Goal: Transaction & Acquisition: Purchase product/service

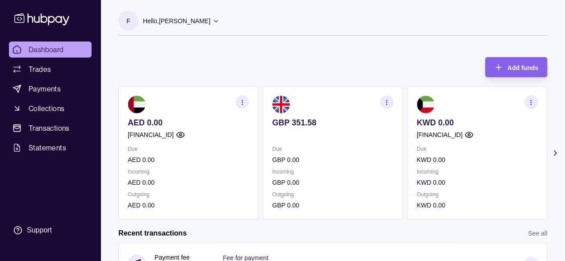
click at [558, 152] on icon at bounding box center [554, 153] width 9 height 9
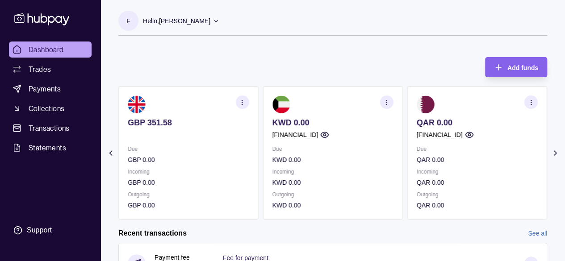
click at [557, 152] on icon at bounding box center [554, 153] width 9 height 9
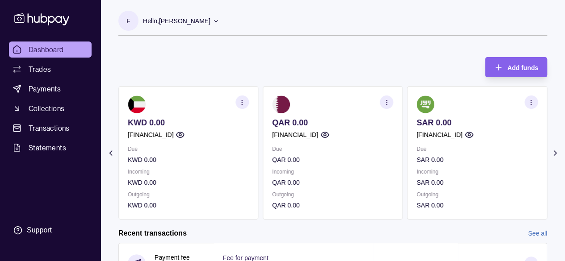
click at [557, 152] on icon at bounding box center [554, 153] width 9 height 9
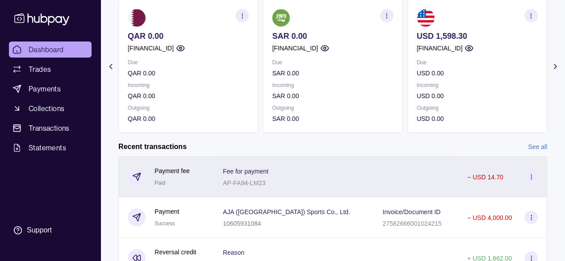
scroll to position [45, 0]
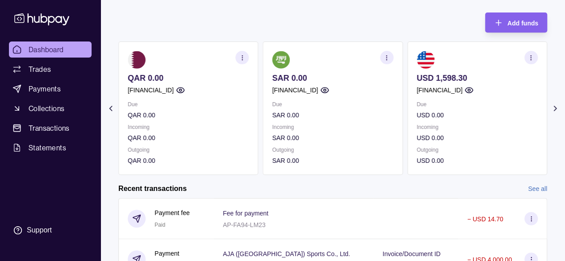
click at [103, 112] on section "Add funds AED 0.00 [FINANCIAL_ID] Due AED 0.00 Incoming AED 0.00 Outgoing AED 0…" at bounding box center [332, 212] width 464 height 416
click at [109, 107] on icon at bounding box center [110, 108] width 9 height 9
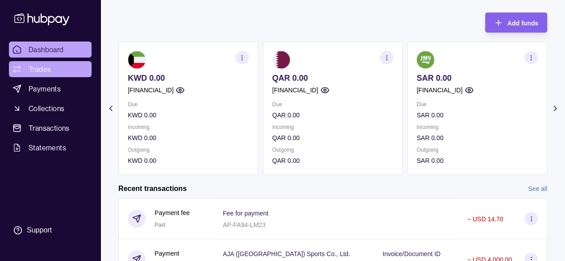
click at [43, 74] on span "Trades" at bounding box center [40, 69] width 22 height 11
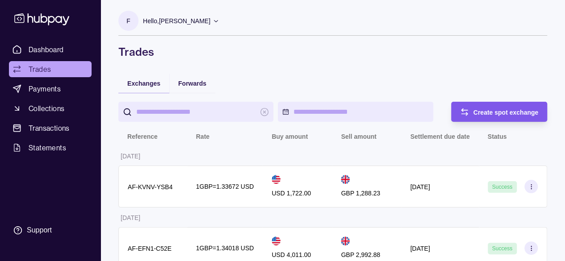
click at [514, 104] on div "Create spot exchange" at bounding box center [492, 112] width 92 height 20
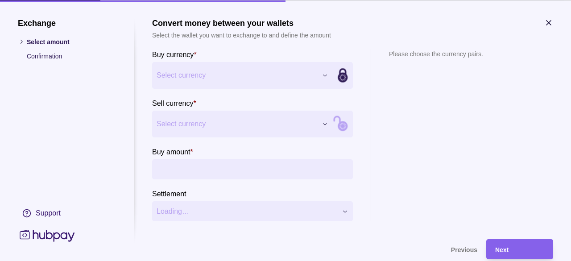
click at [247, 70] on span "Select currency" at bounding box center [237, 75] width 161 height 11
click at [191, 124] on span "Select currency" at bounding box center [237, 123] width 161 height 11
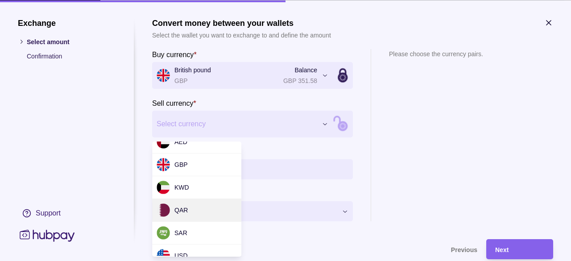
scroll to position [21, 0]
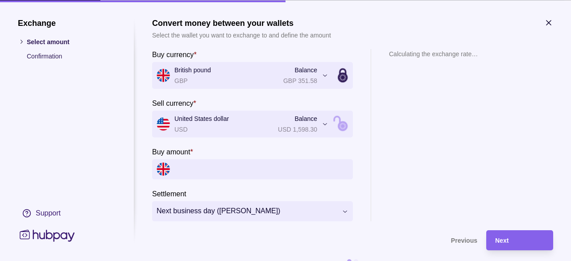
click at [198, 166] on input "Buy amount *" at bounding box center [262, 169] width 174 height 20
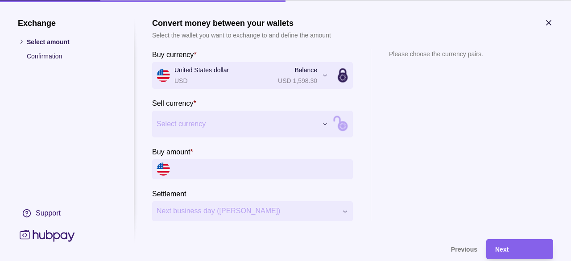
click at [196, 119] on span "Select currency" at bounding box center [237, 123] width 161 height 11
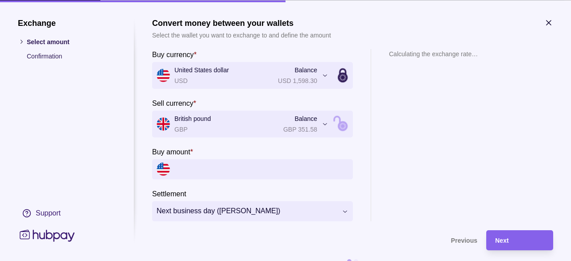
click at [198, 167] on input "Buy amount *" at bounding box center [262, 169] width 174 height 20
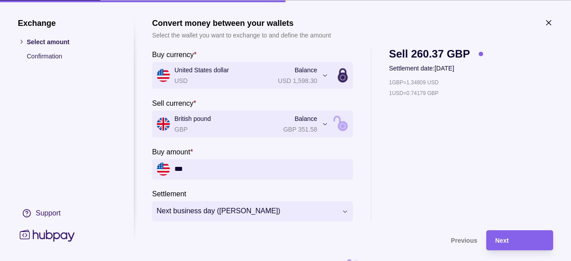
type input "***"
click at [331, 188] on section "**********" at bounding box center [252, 135] width 201 height 172
drag, startPoint x: 190, startPoint y: 173, endPoint x: 143, endPoint y: 174, distance: 46.9
click at [143, 174] on section "**********" at bounding box center [286, 145] width 536 height 254
type input "*"
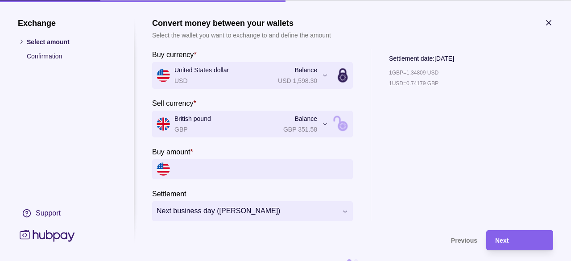
paste input "*****"
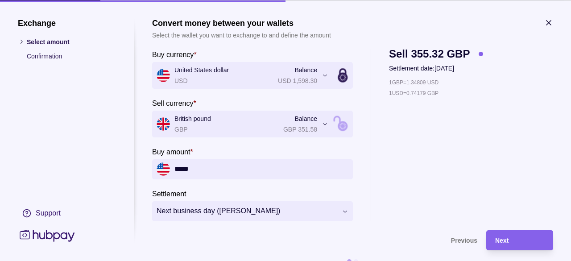
drag, startPoint x: 193, startPoint y: 174, endPoint x: 184, endPoint y: 171, distance: 9.7
click at [184, 171] on input "*****" at bounding box center [262, 169] width 174 height 20
type input "******"
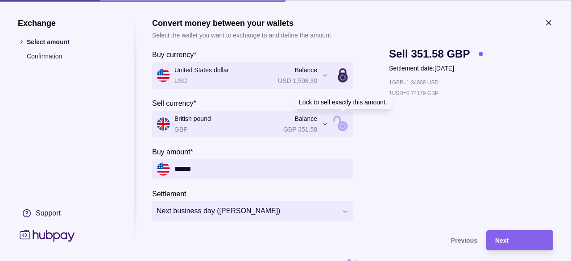
click at [338, 124] on icon at bounding box center [343, 123] width 121 height 121
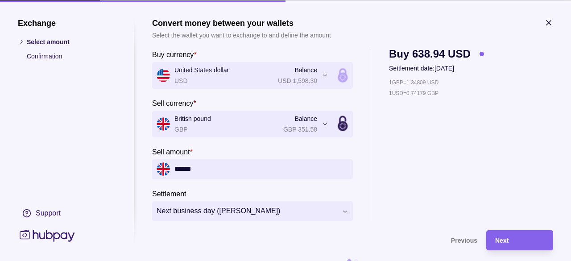
click at [338, 125] on icon at bounding box center [343, 126] width 10 height 10
click at [339, 130] on icon at bounding box center [343, 123] width 121 height 121
click at [497, 242] on span "Next" at bounding box center [501, 240] width 13 height 7
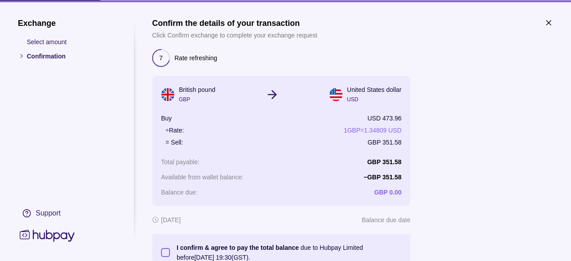
scroll to position [68, 0]
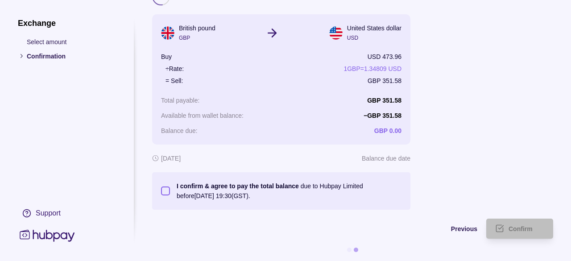
click at [165, 190] on section "I confirm & agree to pay the total balance due to Hubpay Limited before [DATE] …" at bounding box center [281, 191] width 241 height 20
click at [164, 187] on button "I confirm & agree to pay the total balance due to Hubpay Limited before [DATE] …" at bounding box center [165, 191] width 9 height 9
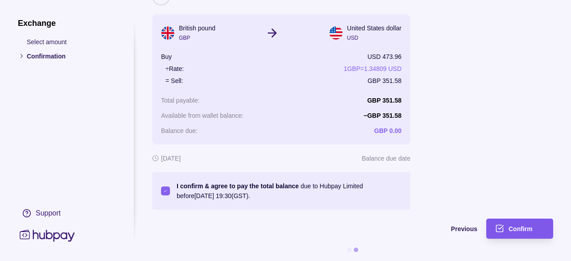
click at [515, 224] on div "Confirm" at bounding box center [527, 229] width 36 height 11
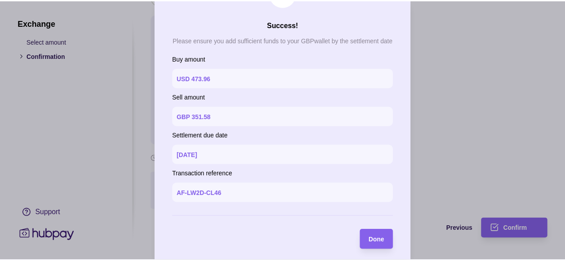
scroll to position [45, 0]
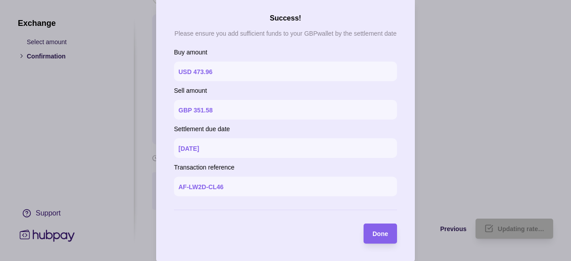
click at [370, 239] on div "Done" at bounding box center [373, 234] width 29 height 20
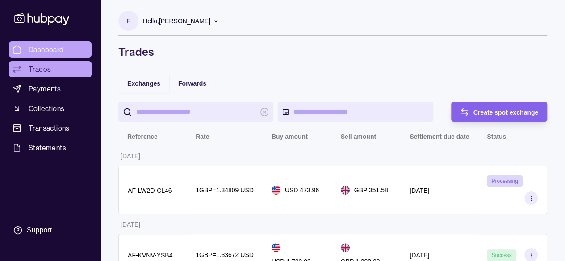
click at [61, 50] on span "Dashboard" at bounding box center [46, 49] width 35 height 11
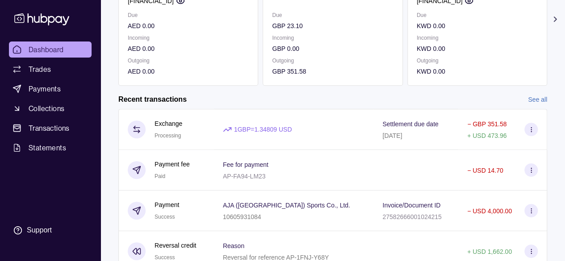
scroll to position [45, 0]
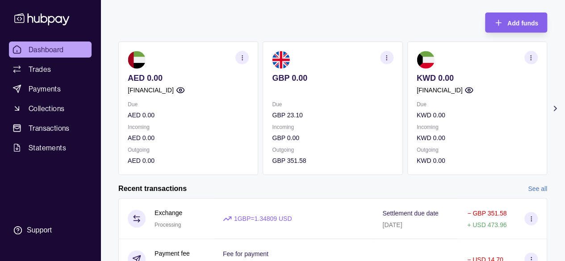
click at [557, 106] on icon at bounding box center [554, 108] width 9 height 9
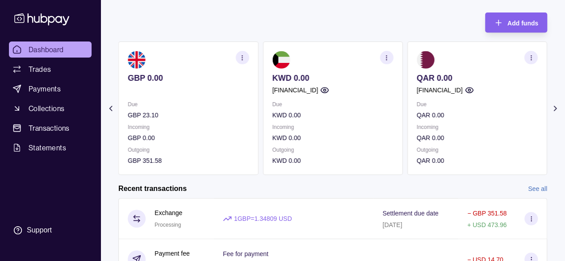
click at [558, 106] on icon at bounding box center [554, 108] width 9 height 9
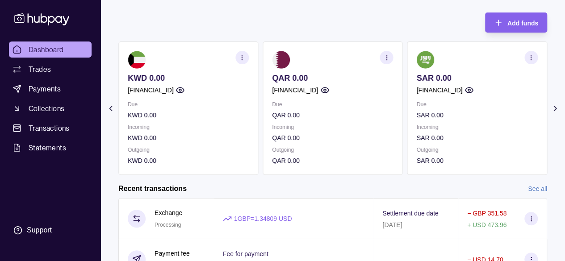
click at [558, 106] on icon at bounding box center [554, 108] width 9 height 9
click at [555, 107] on icon at bounding box center [554, 108] width 9 height 9
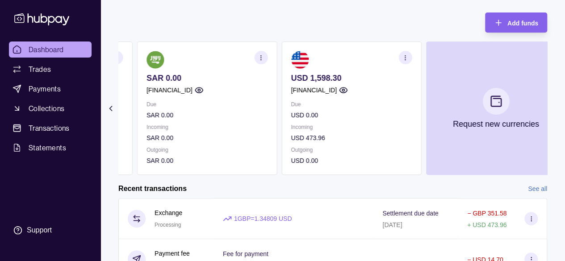
click at [304, 139] on p "USD 473.96" at bounding box center [351, 138] width 121 height 10
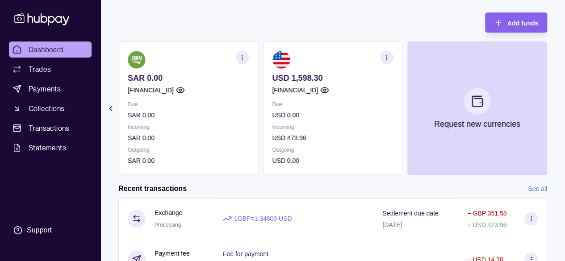
click at [264, 75] on section "USD 1,598.30 [FINANCIAL_ID] Due USD 0.00 Incoming USD 473.96 Outgoing USD 0.00" at bounding box center [332, 108] width 140 height 133
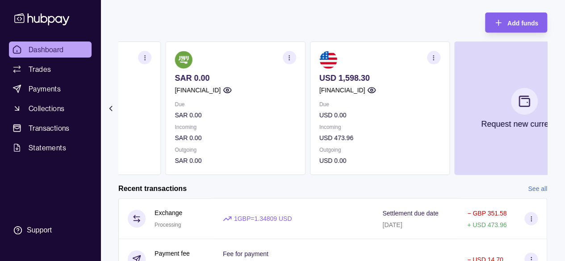
click at [316, 102] on section "USD 1,598.30 [FINANCIAL_ID] Due USD 0.00 Incoming USD 473.96 Outgoing USD 0.00" at bounding box center [380, 108] width 140 height 133
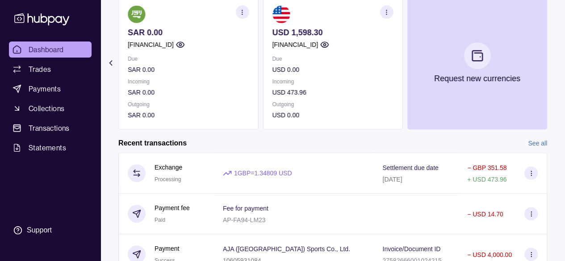
scroll to position [89, 0]
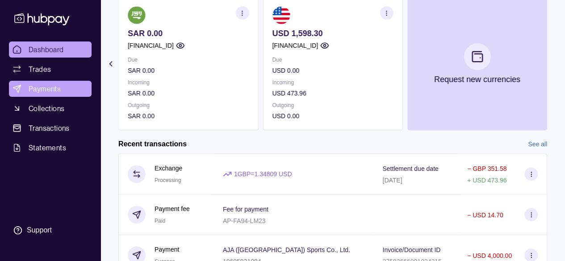
click at [43, 95] on link "Payments" at bounding box center [50, 89] width 83 height 16
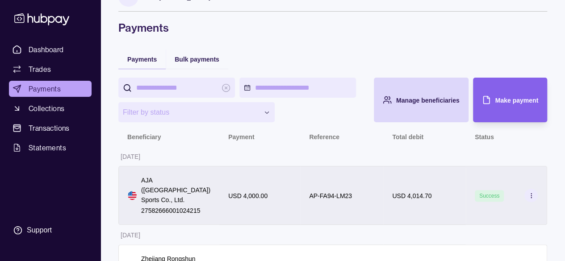
scroll to position [45, 0]
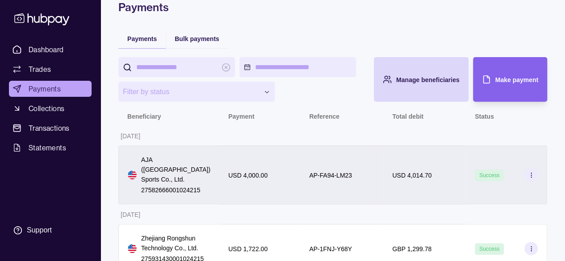
click at [300, 175] on div "AP-FA94-LM23" at bounding box center [341, 175] width 83 height 59
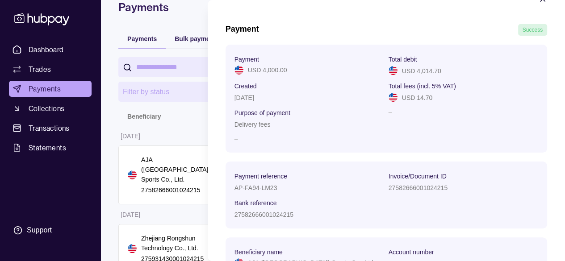
scroll to position [0, 0]
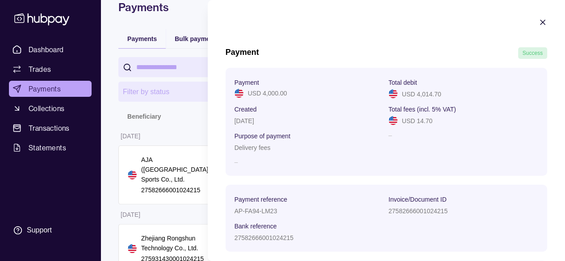
click at [538, 22] on icon "button" at bounding box center [542, 22] width 9 height 9
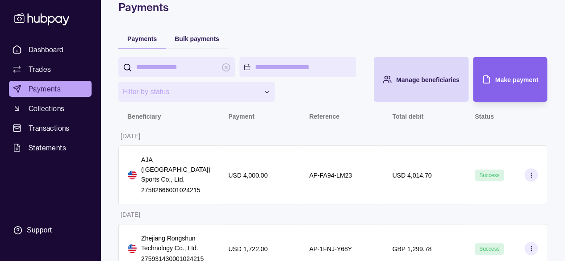
scroll to position [123, 0]
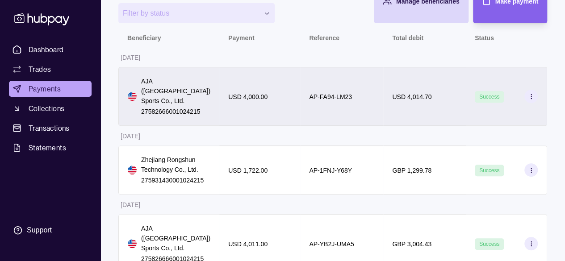
click at [355, 103] on div "AP-FA94-LM23" at bounding box center [341, 96] width 83 height 59
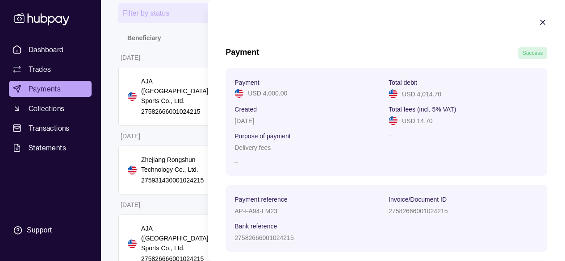
click at [538, 22] on icon "button" at bounding box center [542, 22] width 9 height 9
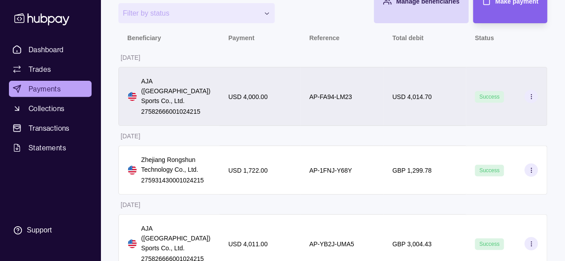
click at [446, 105] on div "USD 4,014.70" at bounding box center [424, 96] width 83 height 59
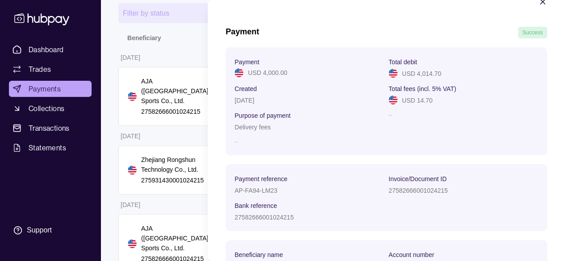
scroll to position [0, 0]
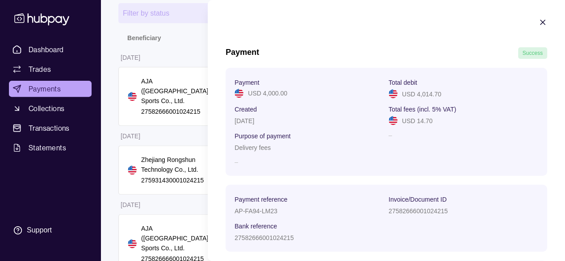
click at [537, 30] on section "Payment Success Payment USD 4,000.00 Total debit USD 4,014.70 Created [DATE] To…" at bounding box center [386, 164] width 357 height 328
click at [538, 27] on div at bounding box center [542, 24] width 9 height 12
drag, startPoint x: 49, startPoint y: 120, endPoint x: 46, endPoint y: 113, distance: 7.6
click at [50, 120] on html "**********" at bounding box center [282, 79] width 565 height 405
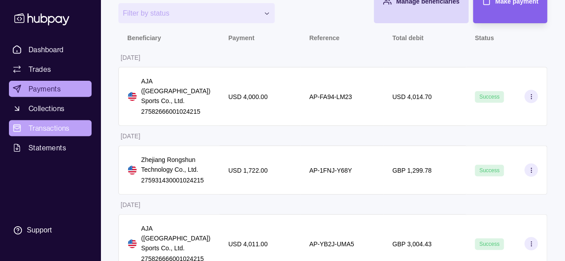
click at [43, 125] on span "Transactions" at bounding box center [49, 128] width 41 height 11
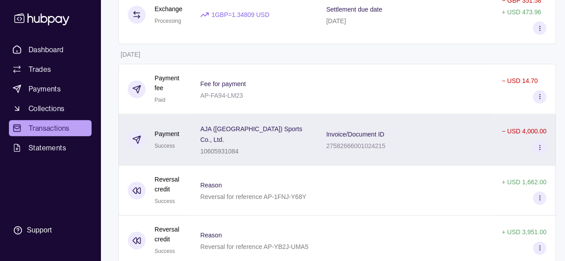
scroll to position [134, 0]
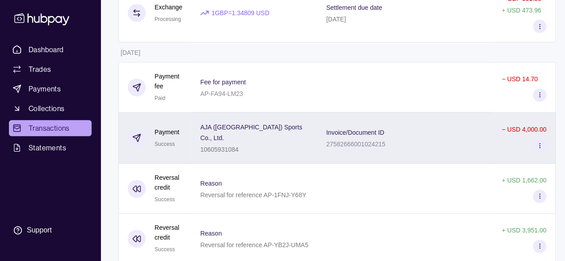
click at [233, 156] on div "AJA ([GEOGRAPHIC_DATA]) Sports Co., Ltd. 10605931084" at bounding box center [254, 137] width 126 height 51
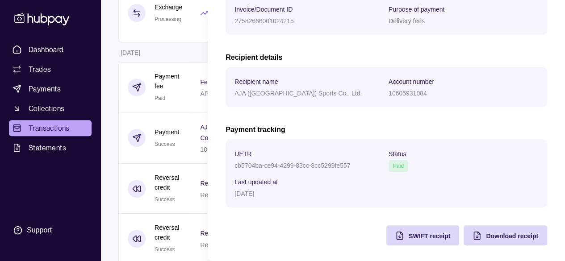
scroll to position [205, 0]
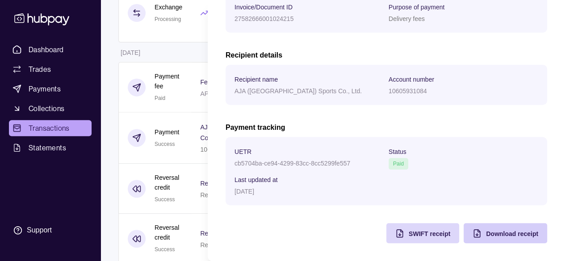
click at [498, 236] on span "Download receipt" at bounding box center [512, 233] width 52 height 7
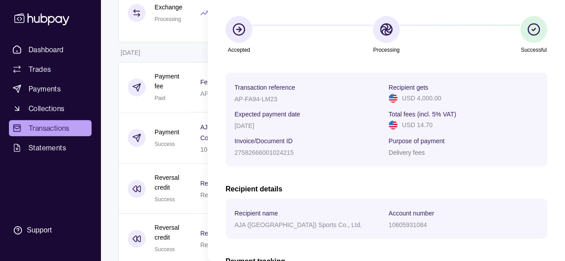
scroll to position [0, 0]
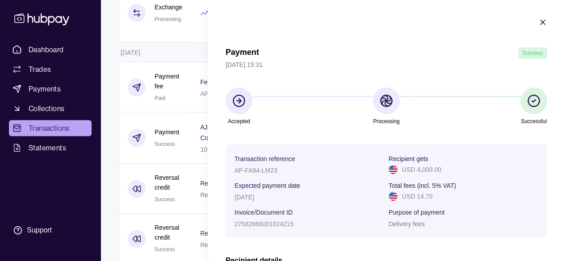
click at [538, 18] on icon "button" at bounding box center [542, 22] width 9 height 9
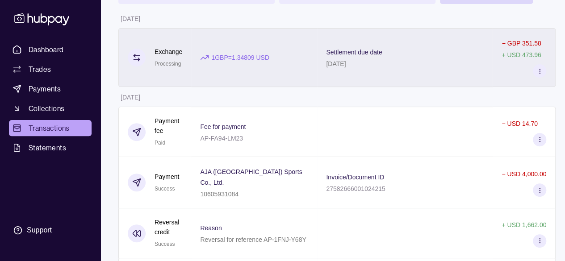
scroll to position [96, 0]
